Goal: Task Accomplishment & Management: Manage account settings

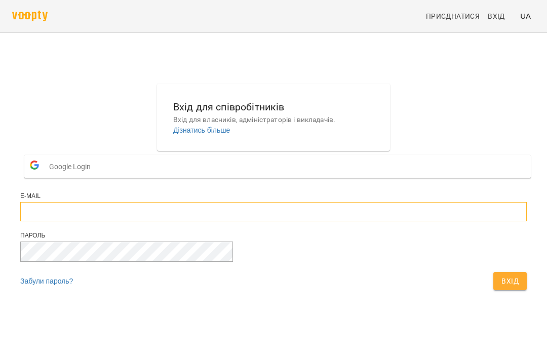
click at [360, 221] on input "email" at bounding box center [273, 211] width 507 height 19
type input "**********"
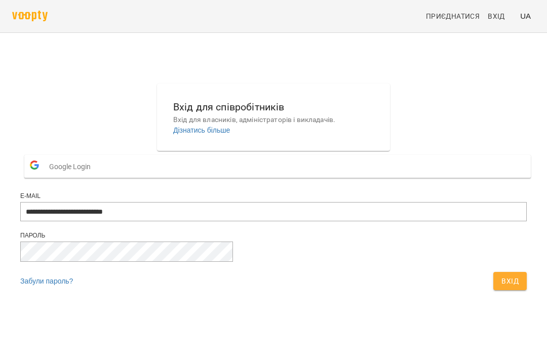
click at [493, 290] on button "Вхід" at bounding box center [509, 281] width 33 height 18
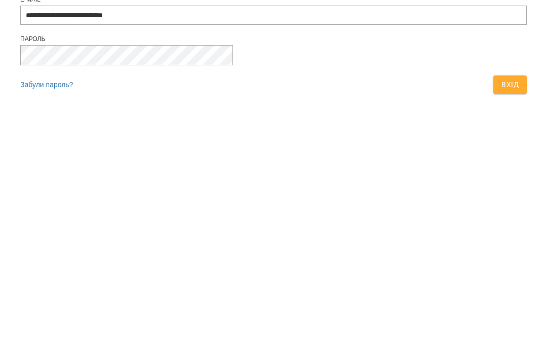
click at [385, 151] on form "**********" at bounding box center [273, 228] width 507 height 155
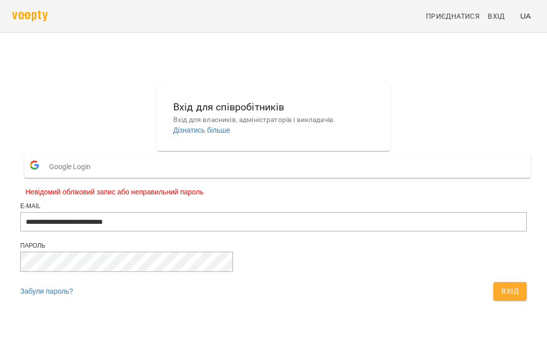
click at [502, 297] on span "Вхід" at bounding box center [510, 291] width 17 height 12
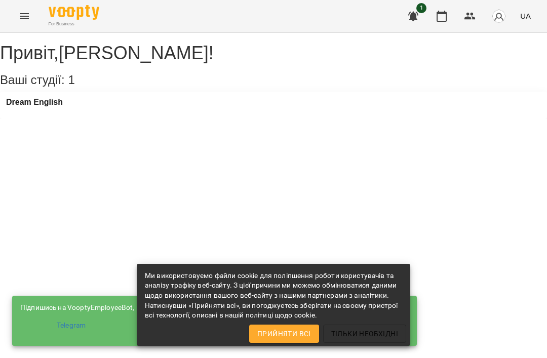
click at [306, 335] on span "Прийняти всі" at bounding box center [284, 334] width 54 height 12
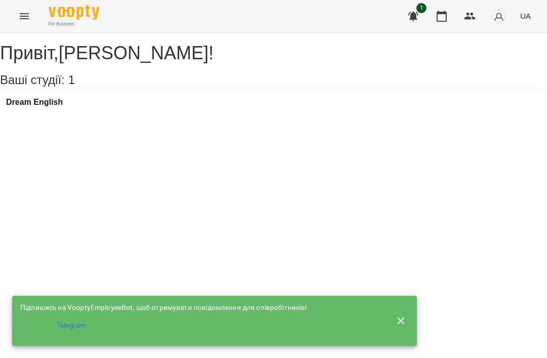
click at [24, 15] on icon "Menu" at bounding box center [24, 16] width 12 height 12
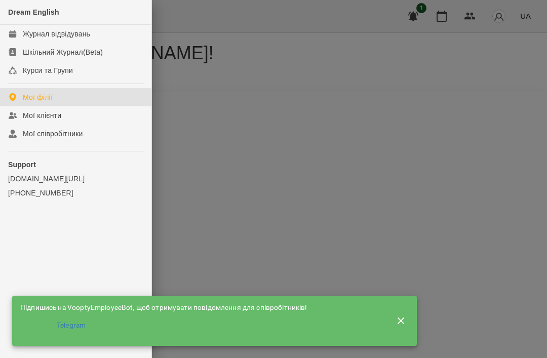
click at [94, 37] on link "Журнал відвідувань" at bounding box center [75, 34] width 151 height 18
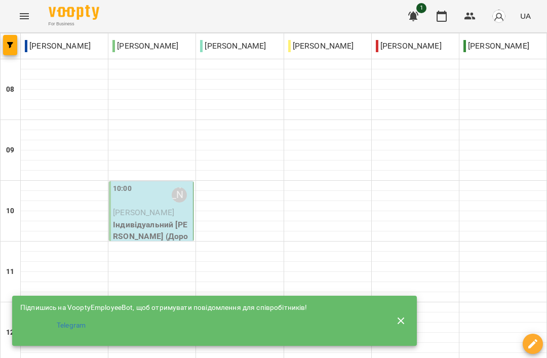
click at [173, 207] on p "[PERSON_NAME]" at bounding box center [152, 213] width 78 height 12
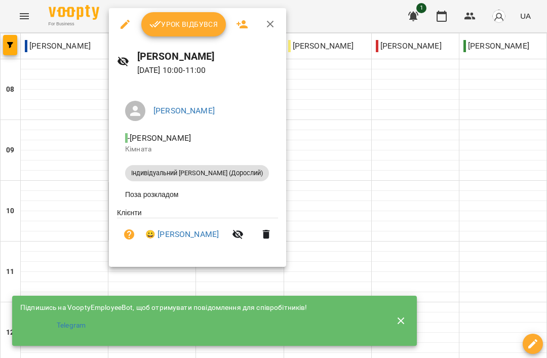
click at [203, 28] on span "Урок відбувся" at bounding box center [183, 24] width 69 height 12
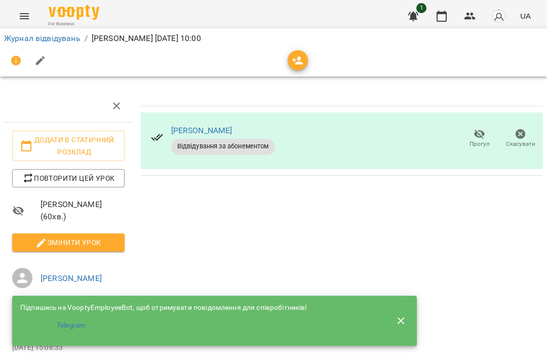
click at [405, 321] on icon "button" at bounding box center [401, 320] width 7 height 7
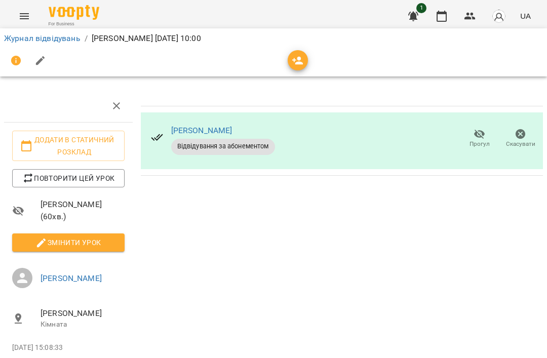
click at [24, 20] on icon "Menu" at bounding box center [24, 16] width 12 height 12
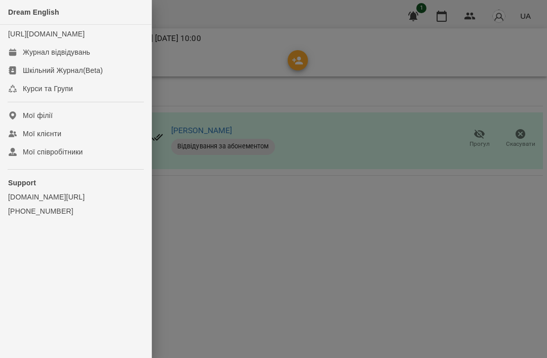
click at [92, 61] on link "Журнал відвідувань" at bounding box center [75, 52] width 151 height 18
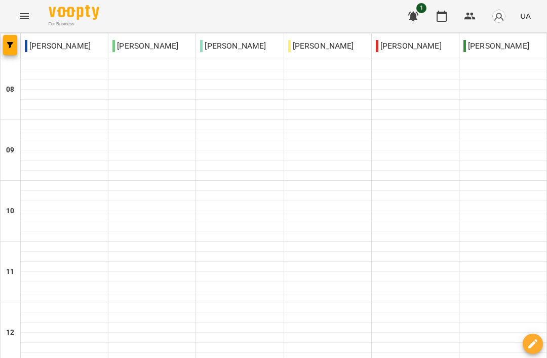
scroll to position [680, 0]
